Goal: Information Seeking & Learning: Learn about a topic

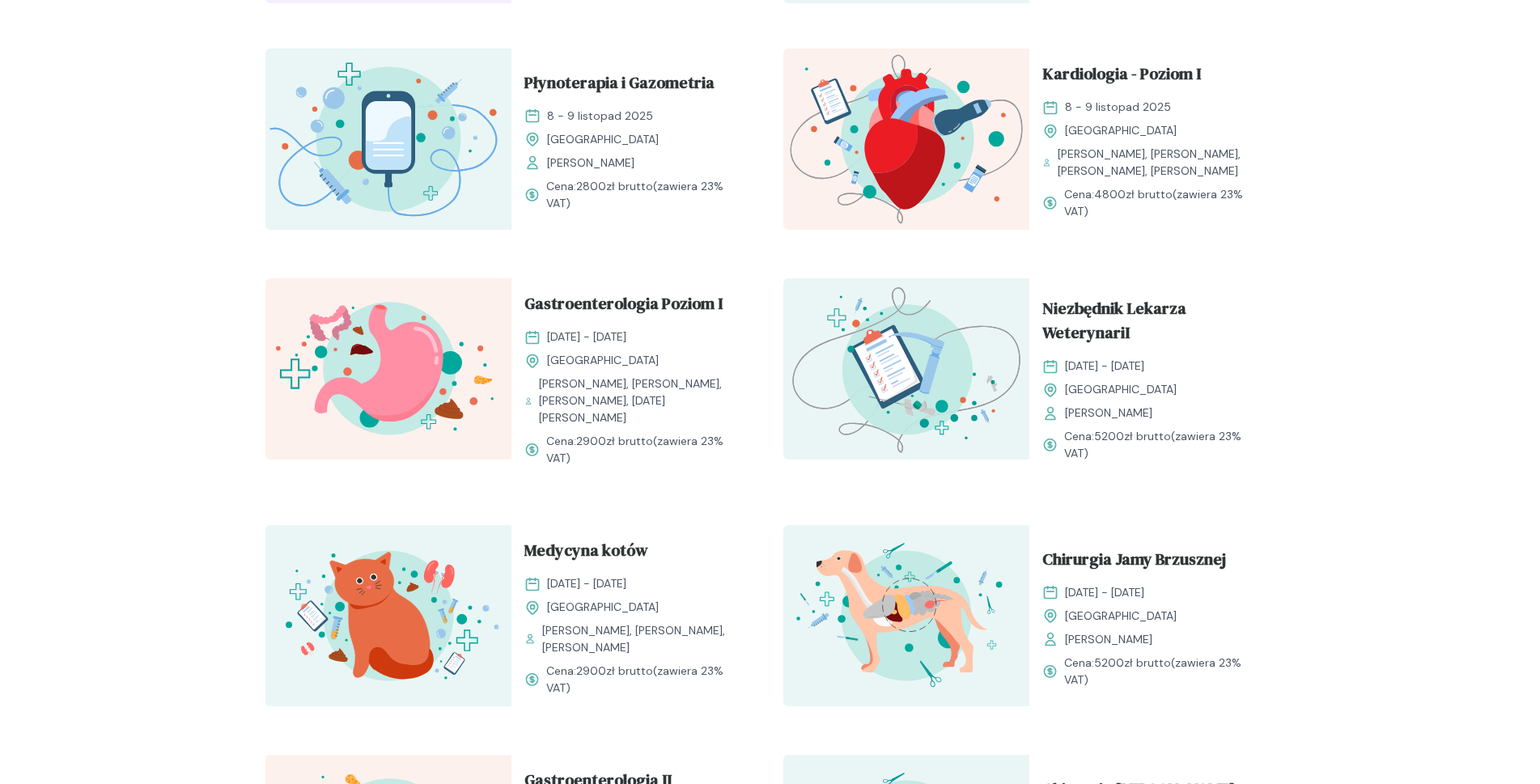
scroll to position [1051, 0]
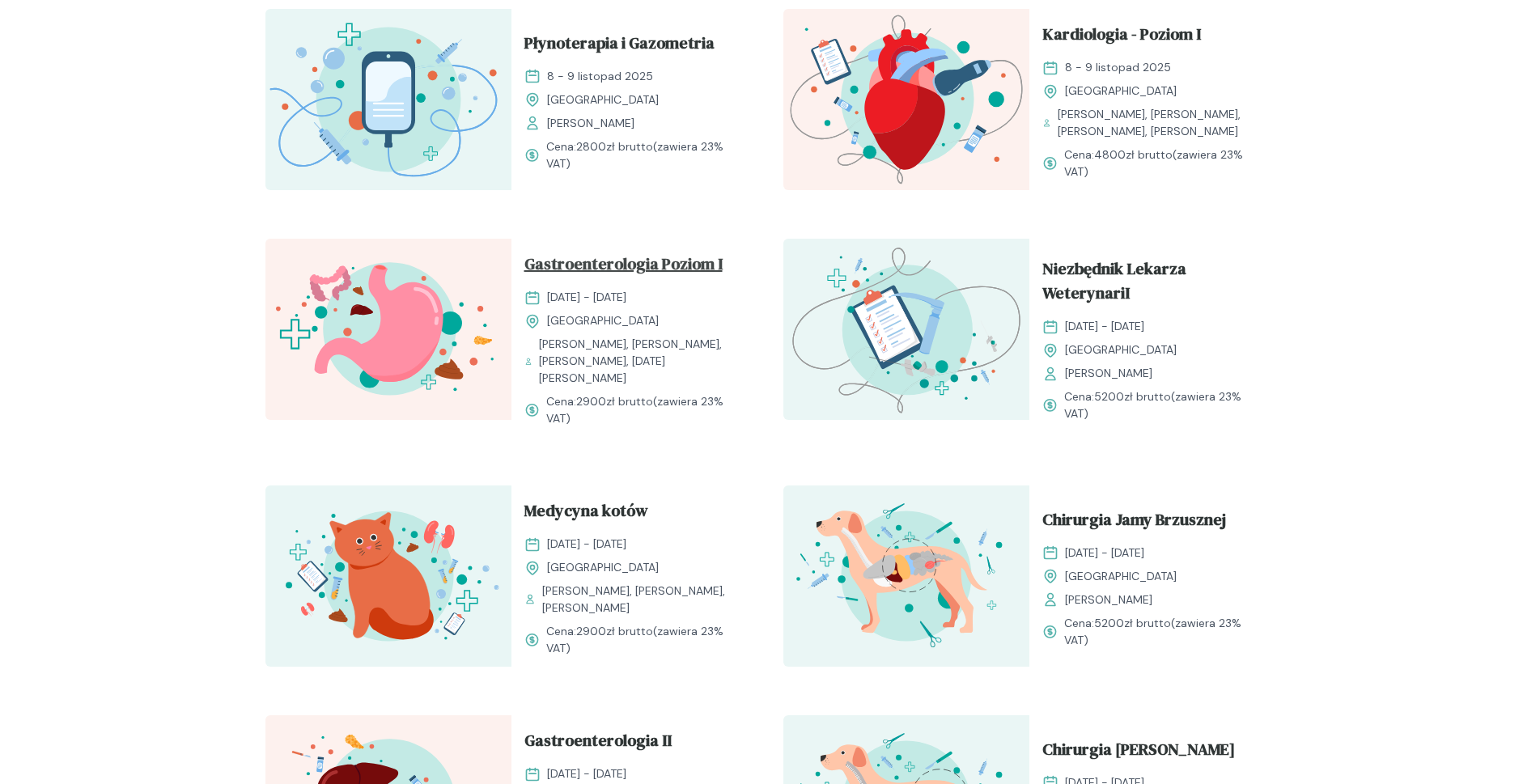
click at [613, 265] on span "Gastroenterologia Poziom I" at bounding box center [623, 267] width 198 height 31
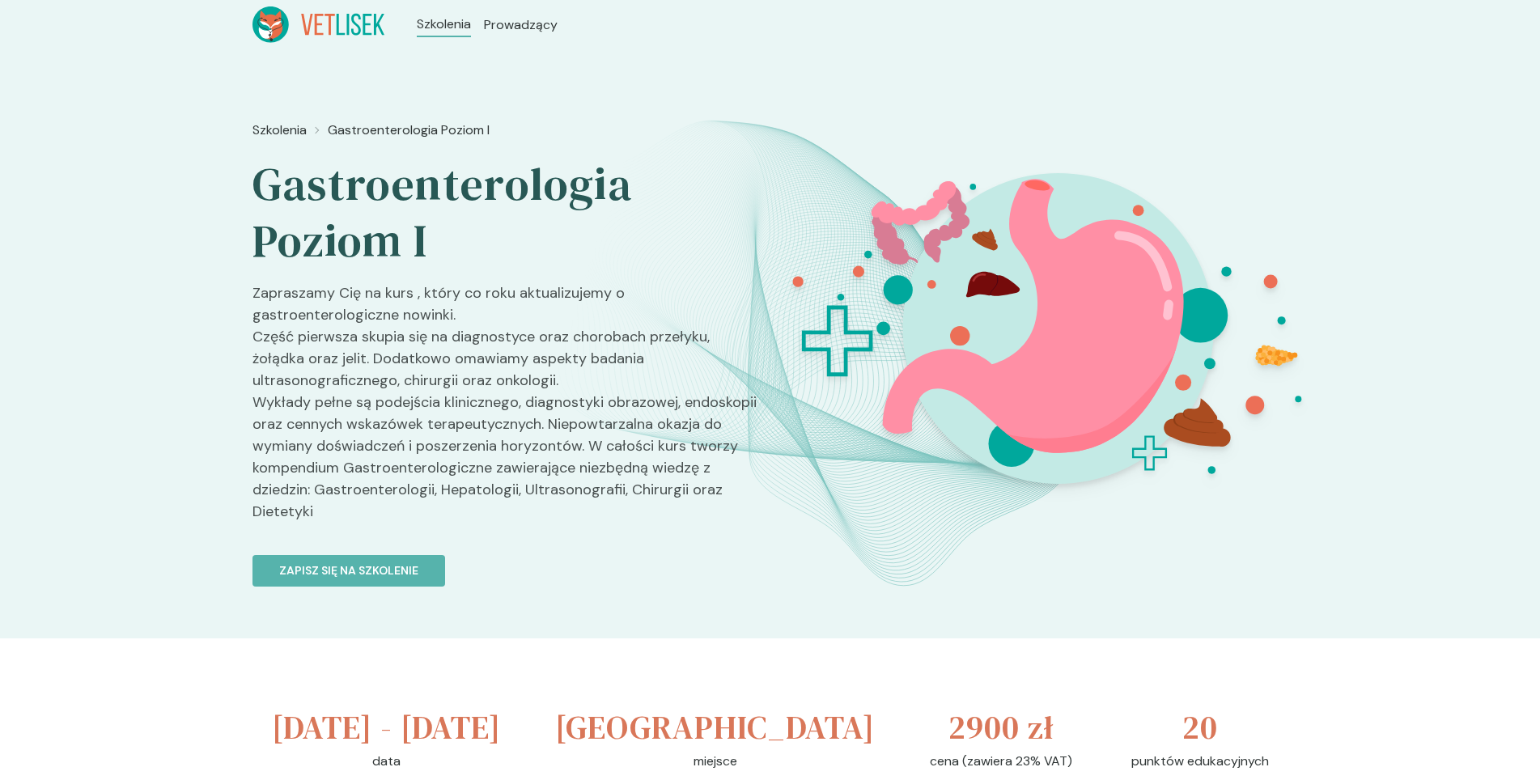
scroll to position [404, 0]
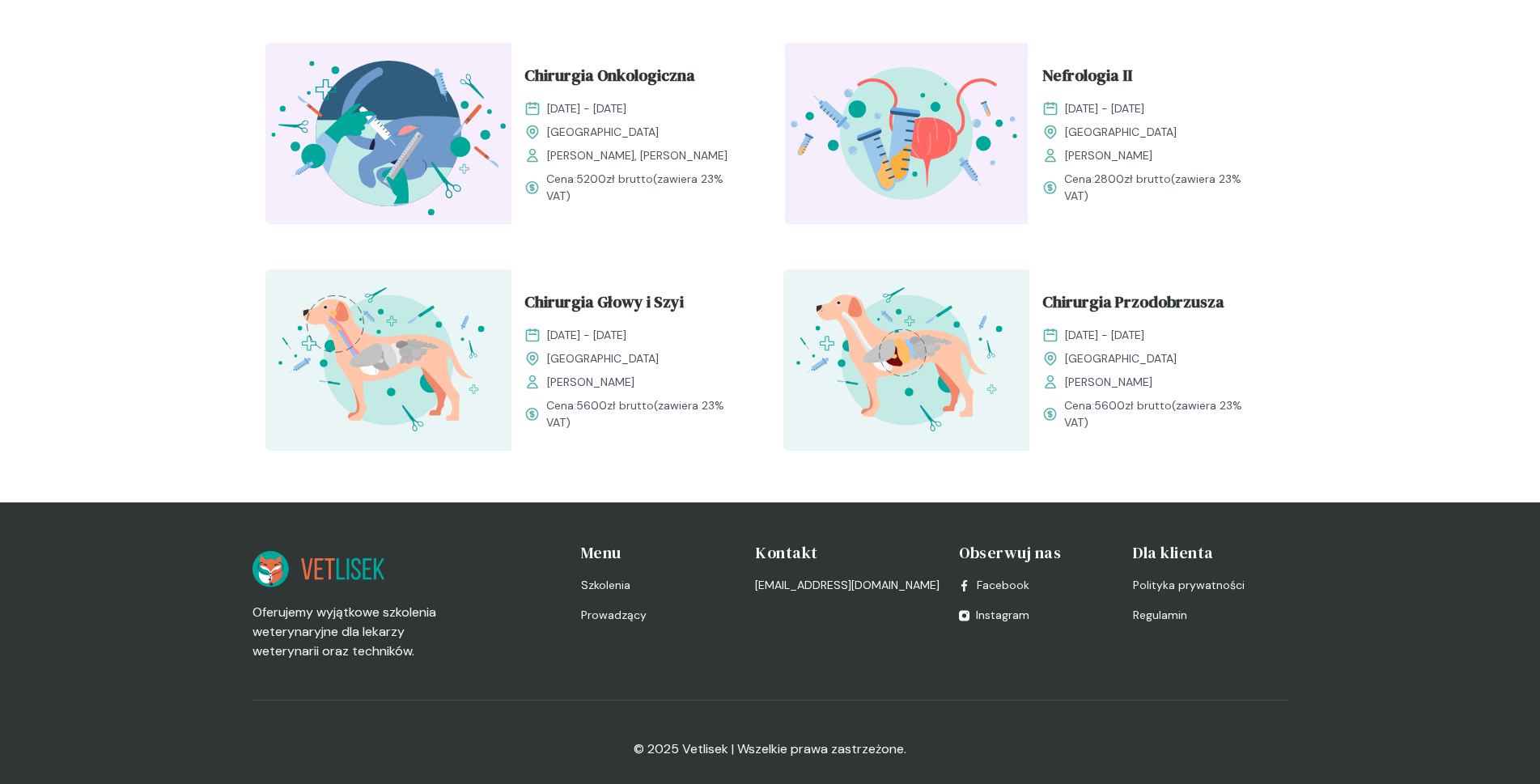
scroll to position [1957, 0]
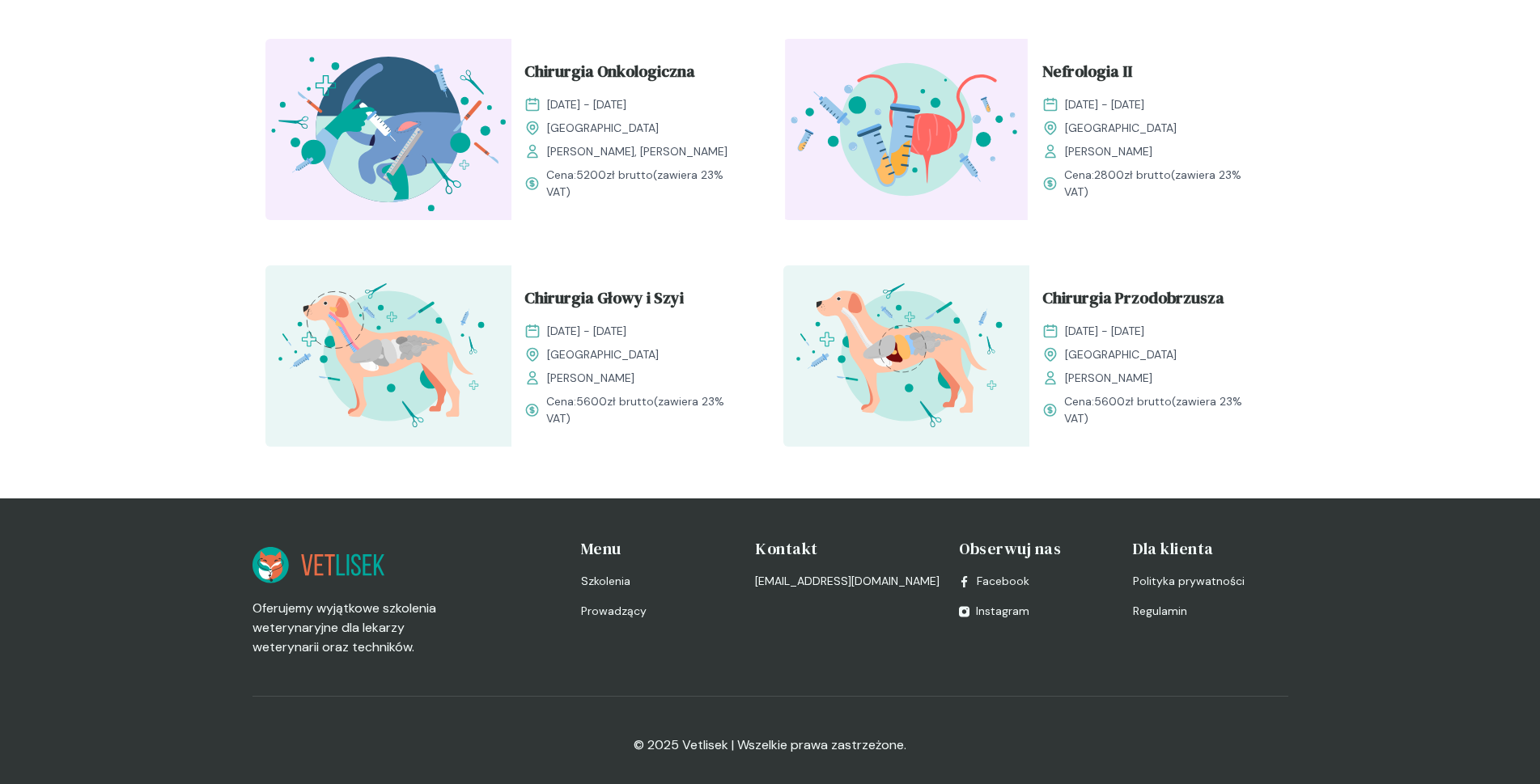
click at [966, 106] on img at bounding box center [906, 129] width 246 height 181
click at [1051, 68] on span "Nefrologia II" at bounding box center [1086, 74] width 90 height 31
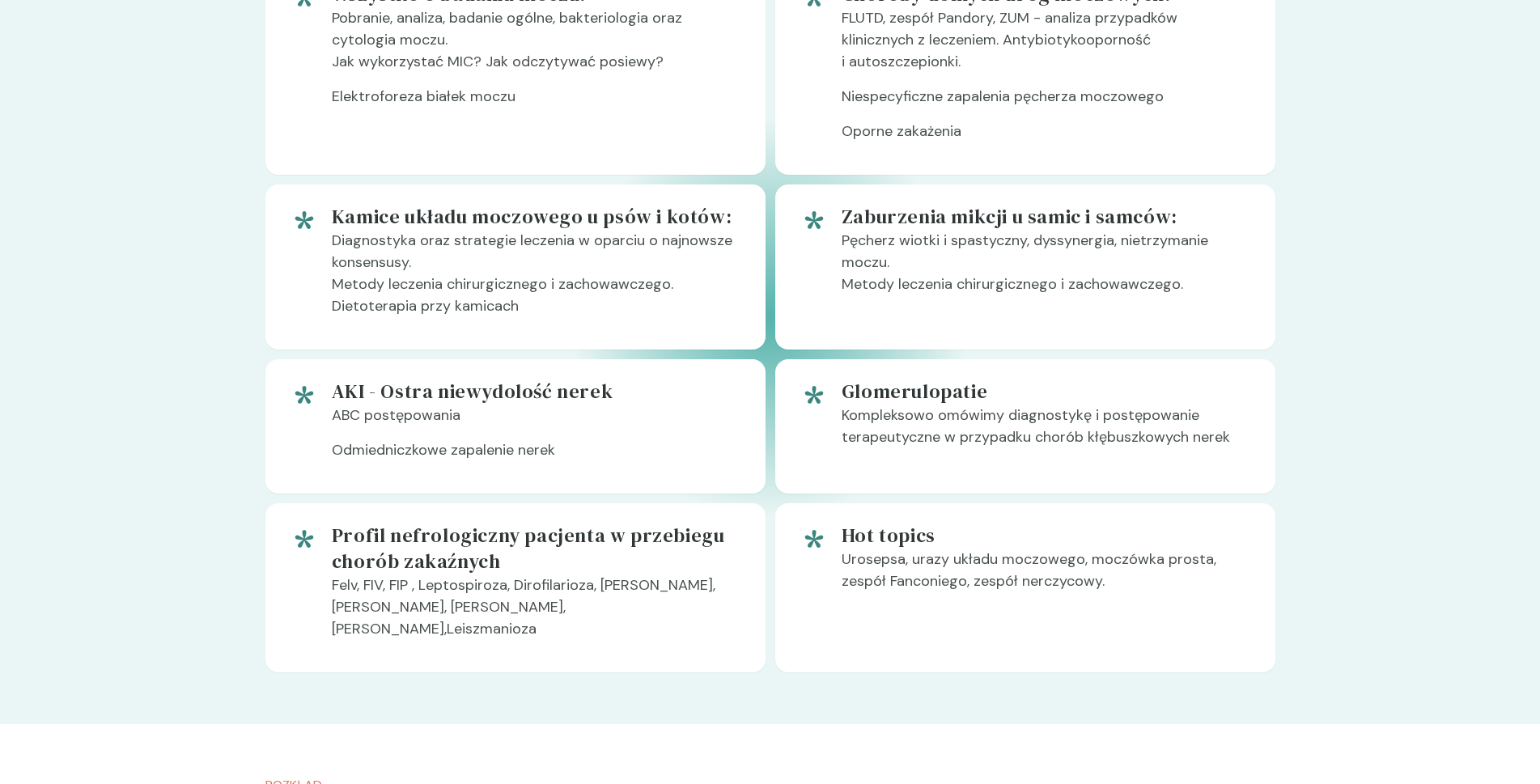
scroll to position [1294, 0]
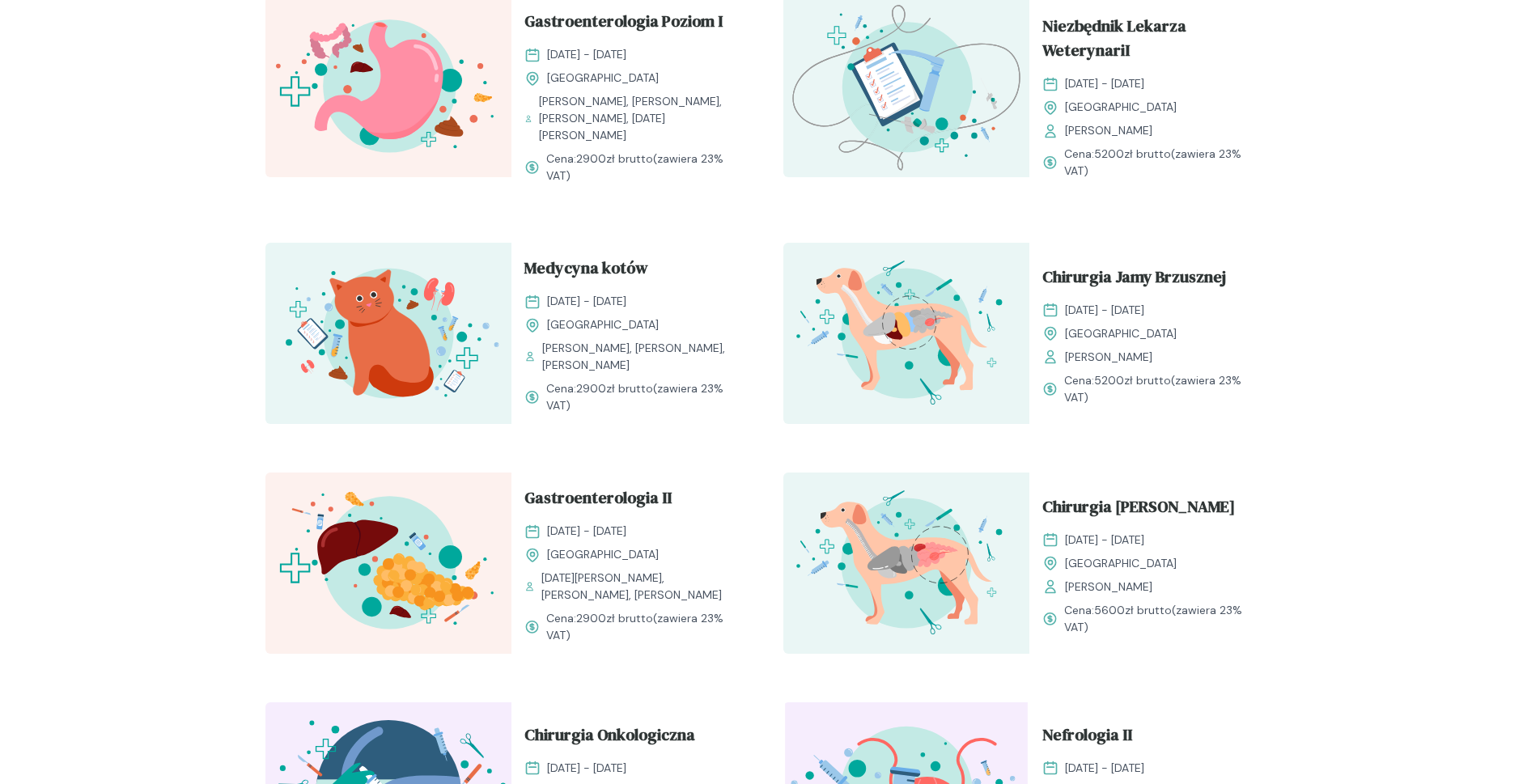
scroll to position [1957, 0]
